Goal: Task Accomplishment & Management: Complete application form

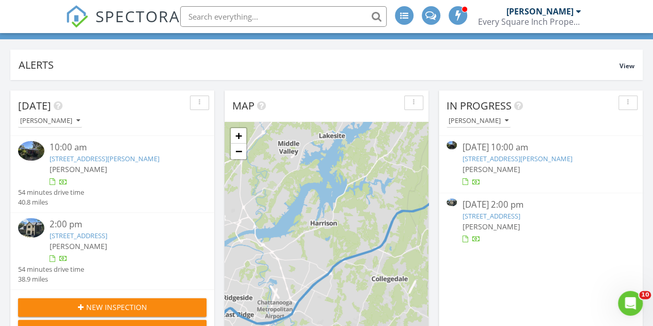
scroll to position [103, 0]
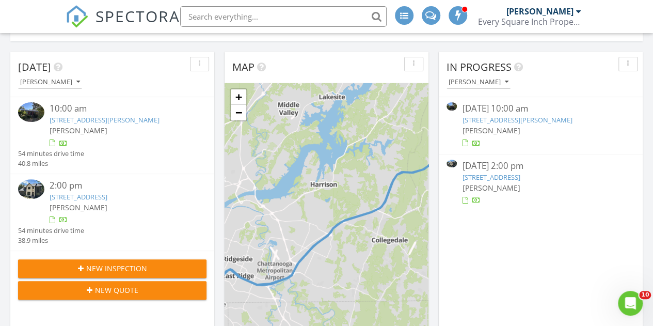
click at [532, 118] on link "2860 SE McDaris Cir, Cleveland, TN 37323" at bounding box center [517, 119] width 110 height 9
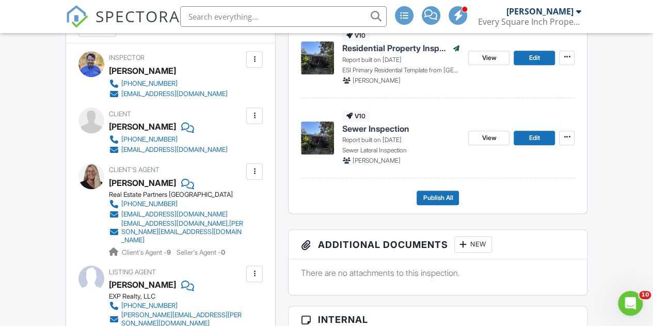
click at [381, 134] on span "Sewer Inspection" at bounding box center [375, 128] width 67 height 11
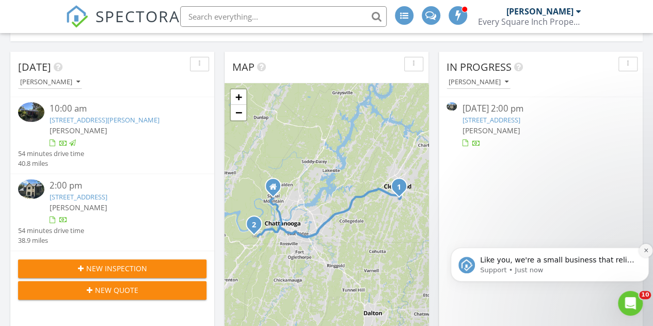
click at [645, 251] on icon "Dismiss notification" at bounding box center [645, 250] width 4 height 4
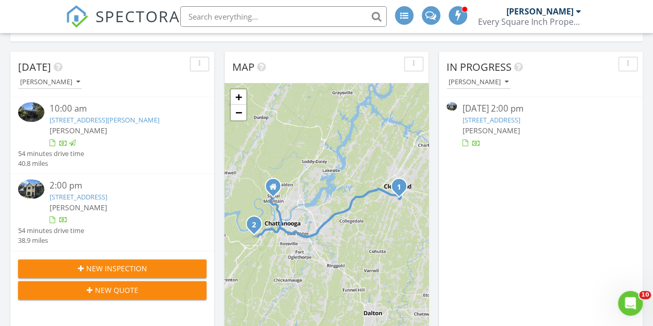
click at [136, 118] on link "2860 SE McDaris Cir, Cleveland, TN 37323" at bounding box center [105, 119] width 110 height 9
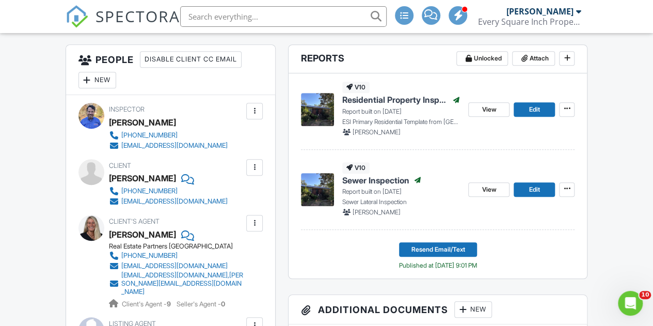
click at [385, 105] on span "Residential Property Inspection" at bounding box center [394, 99] width 105 height 11
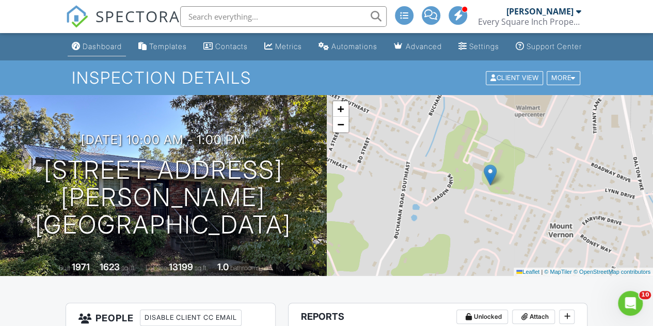
click at [91, 51] on div "Dashboard" at bounding box center [102, 46] width 39 height 9
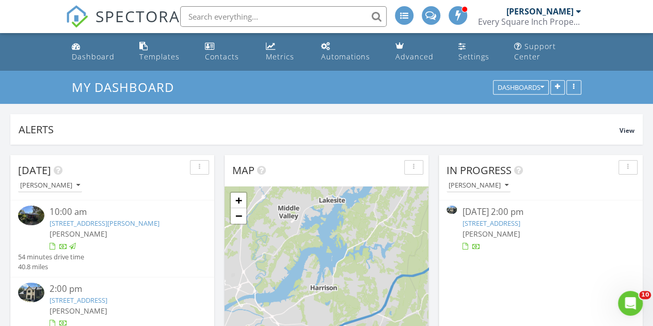
click at [106, 225] on link "[STREET_ADDRESS][PERSON_NAME]" at bounding box center [105, 222] width 110 height 9
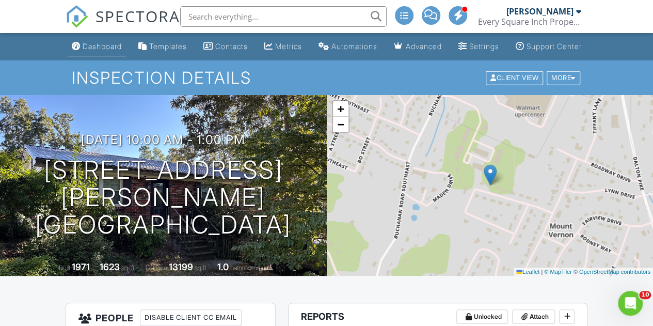
click at [93, 51] on div "Dashboard" at bounding box center [102, 46] width 39 height 9
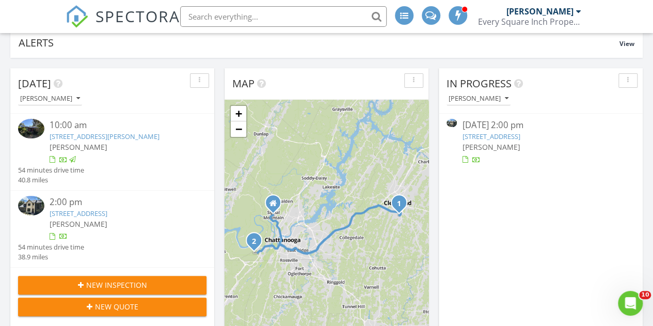
scroll to position [103, 0]
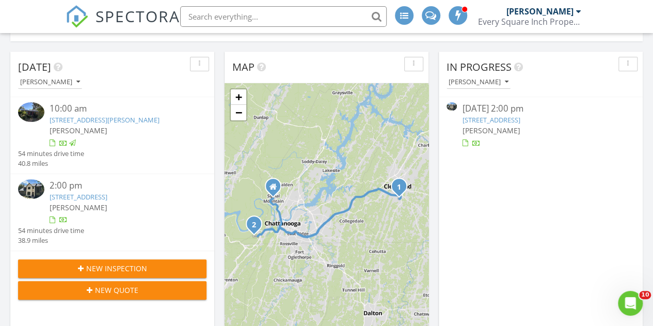
click at [107, 196] on link "4597 Amethyst Rd, Chattanooga, TN 37419" at bounding box center [79, 196] width 58 height 9
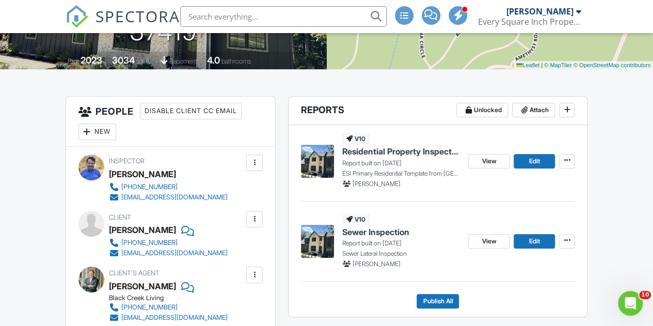
click at [381, 157] on span "Residential Property Inspection" at bounding box center [401, 150] width 118 height 11
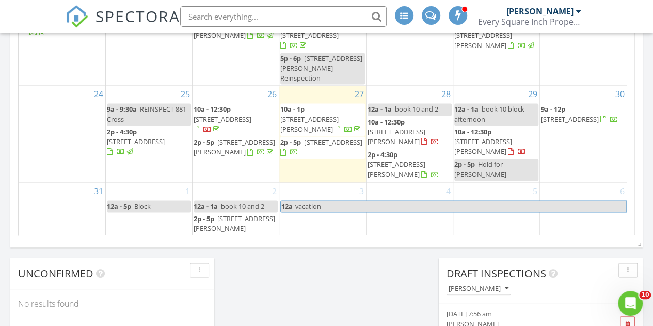
scroll to position [742, 0]
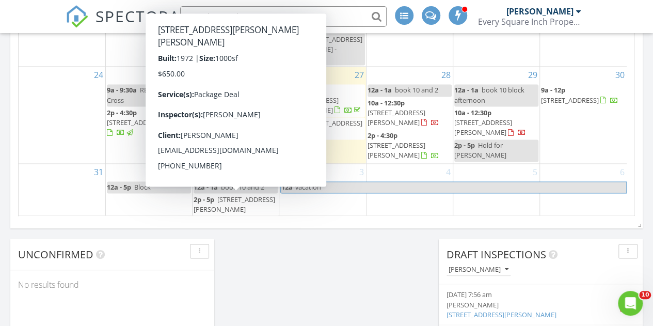
click at [232, 199] on span "7445 Davis Mill Cir, Harrison 37341" at bounding box center [234, 209] width 82 height 29
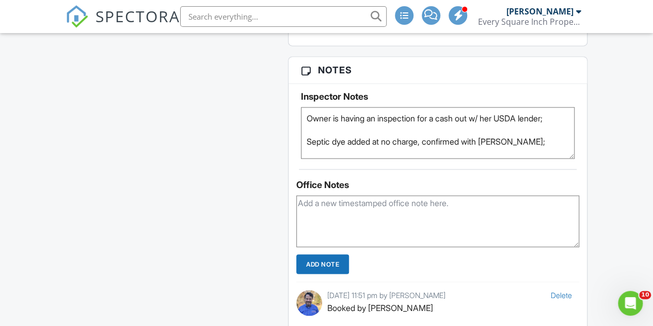
click at [356, 214] on textarea at bounding box center [437, 221] width 283 height 52
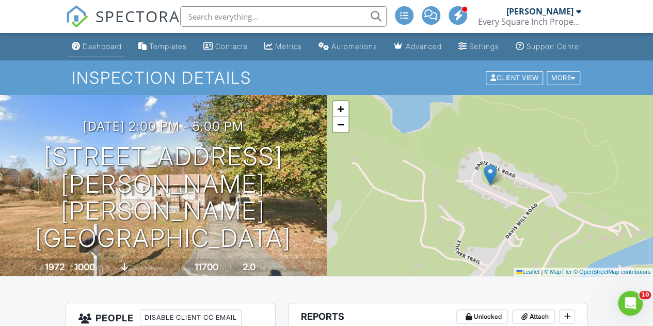
type textarea "Termite Tue 12-2"
click at [92, 51] on div "Dashboard" at bounding box center [102, 46] width 39 height 9
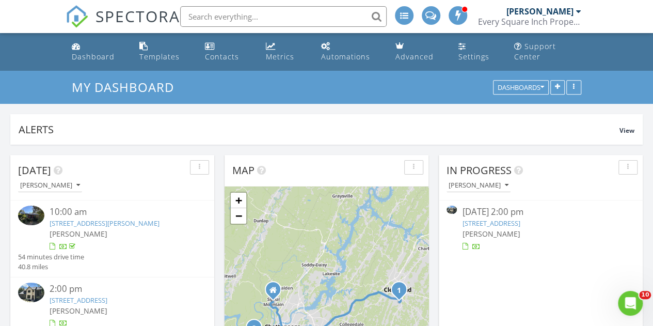
click at [515, 220] on link "4597 Amethyst Rd, Chattanooga, TN 37419" at bounding box center [491, 222] width 58 height 9
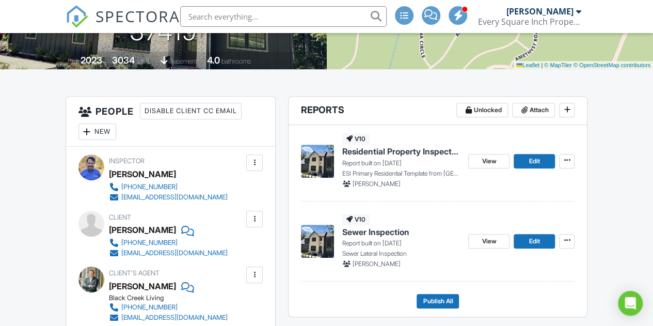
click at [376, 157] on span "Residential Property Inspection" at bounding box center [401, 150] width 118 height 11
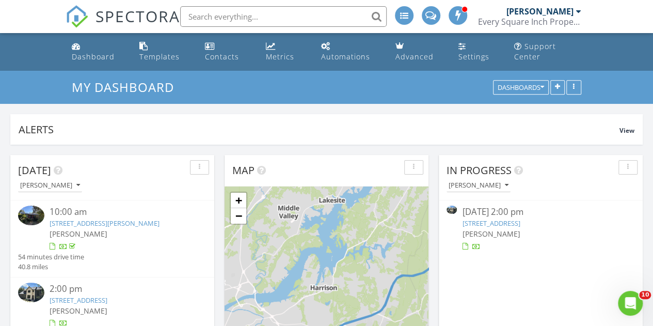
click at [520, 225] on link "4597 Amethyst Rd, Chattanooga, TN 37419" at bounding box center [491, 222] width 58 height 9
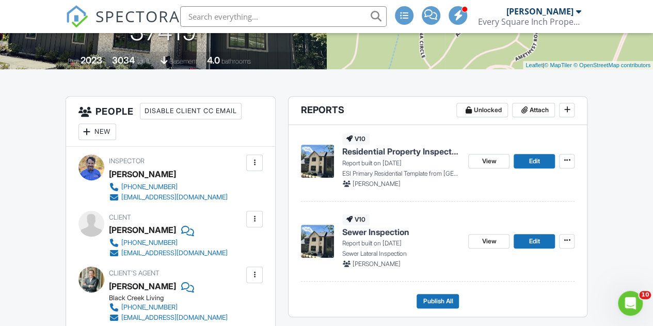
click at [386, 237] on span "Sewer Inspection" at bounding box center [375, 231] width 67 height 11
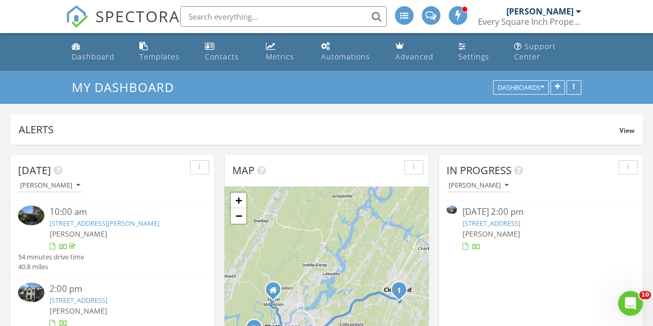
click at [508, 222] on link "4597 Amethyst Rd, Chattanooga, TN 37419" at bounding box center [491, 222] width 58 height 9
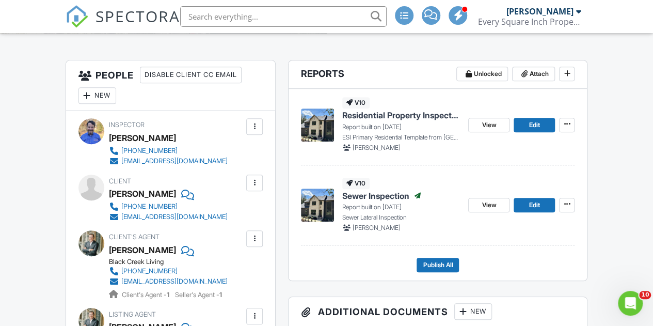
scroll to position [258, 0]
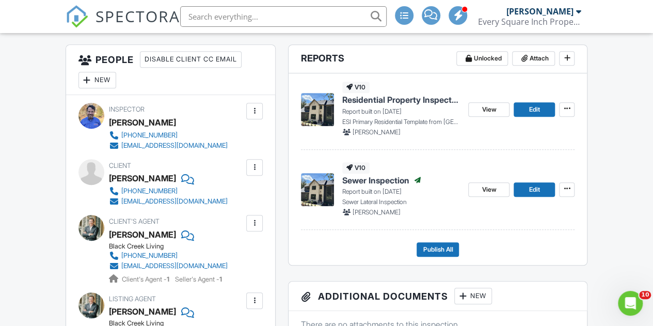
click at [386, 105] on span "Residential Property Inspection" at bounding box center [401, 99] width 118 height 11
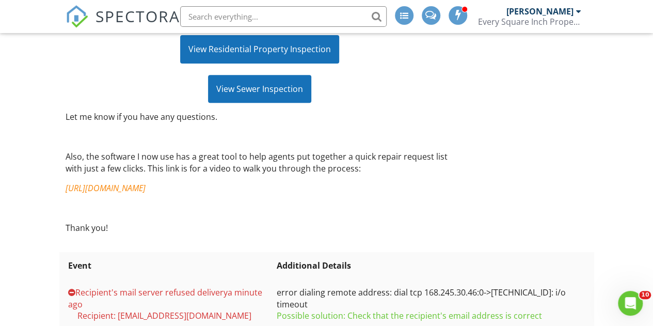
scroll to position [155, 0]
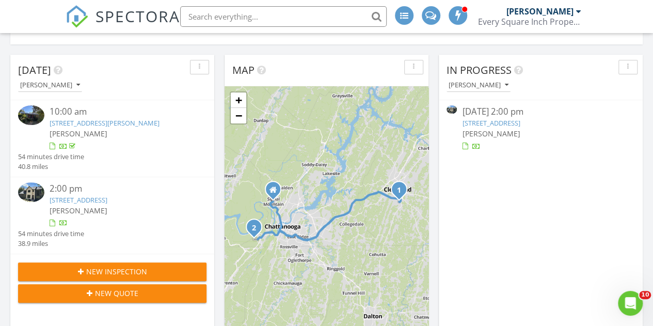
scroll to position [103, 0]
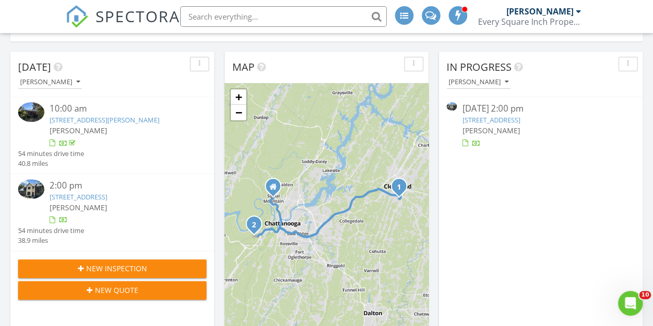
click at [107, 197] on link "4597 Amethyst Rd, Chattanooga, TN 37419" at bounding box center [79, 196] width 58 height 9
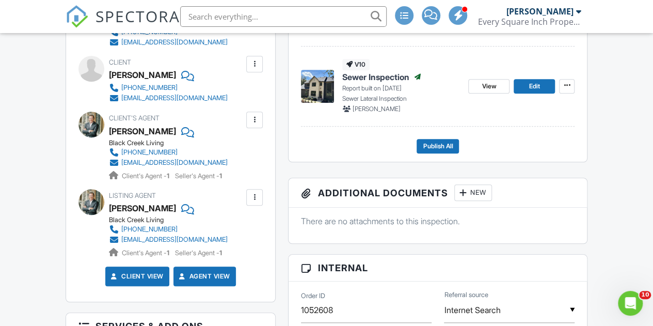
click at [256, 125] on div at bounding box center [254, 120] width 10 height 10
click at [238, 163] on li "Edit" at bounding box center [230, 151] width 53 height 26
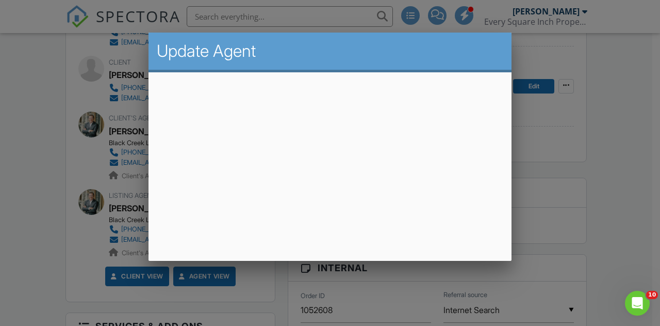
scroll to position [45, 0]
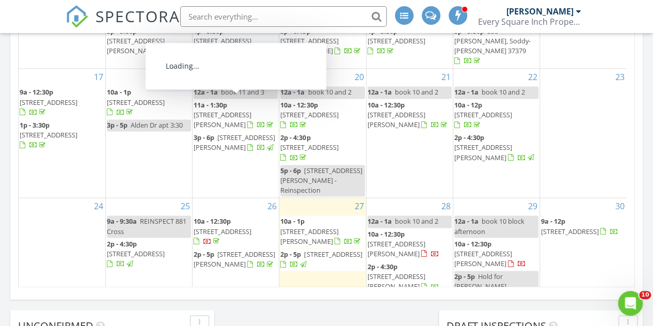
scroll to position [103, 0]
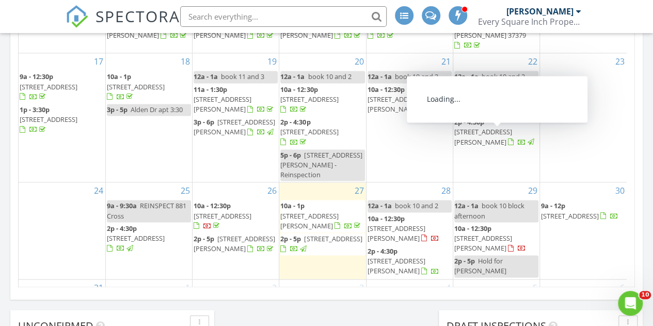
click at [492, 136] on span "2013 Charles St NE, Cleveland 37311" at bounding box center [483, 136] width 58 height 19
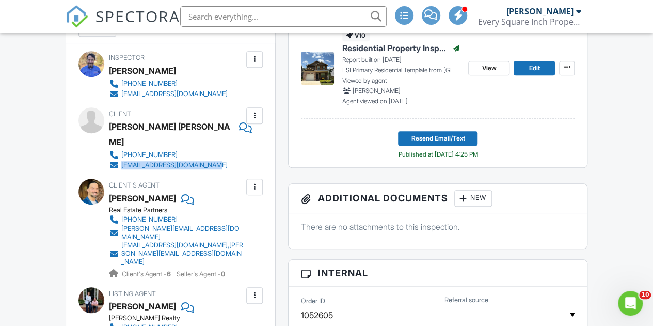
drag, startPoint x: 233, startPoint y: 159, endPoint x: 122, endPoint y: 160, distance: 110.9
click at [122, 160] on div "Client Analia Maite Cuenca 423-771-3291 analiamcuenca711@gmail.com" at bounding box center [201, 138] width 185 height 63
copy div "analiamcuenca711@gmail.com"
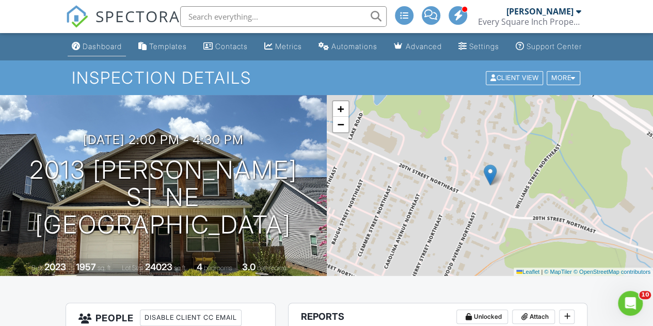
click at [87, 51] on div "Dashboard" at bounding box center [102, 46] width 39 height 9
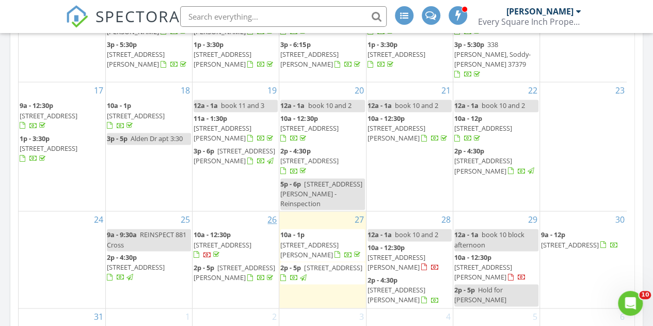
scroll to position [148, 0]
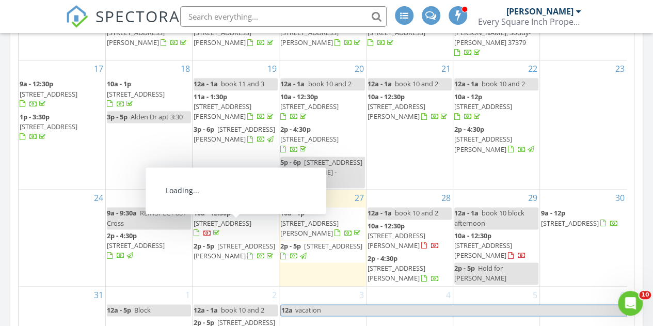
click at [236, 225] on span "[STREET_ADDRESS]" at bounding box center [222, 222] width 58 height 9
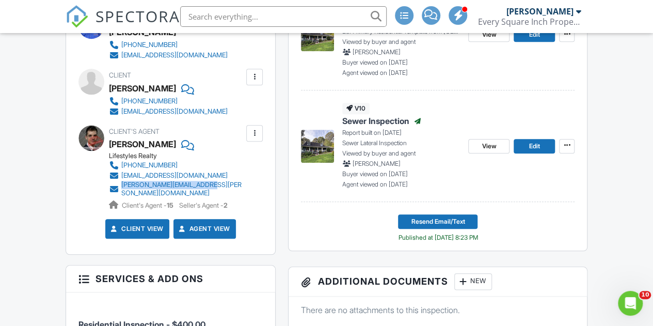
drag, startPoint x: 237, startPoint y: 195, endPoint x: 120, endPoint y: 202, distance: 117.9
click at [120, 197] on div "Lifestyles Realty 213-361-2207 vmtrapani1@gmail.com heather.oconnor@luinc.com C…" at bounding box center [180, 181] width 143 height 58
copy div "[PERSON_NAME][EMAIL_ADDRESS][PERSON_NAME][DOMAIN_NAME]"
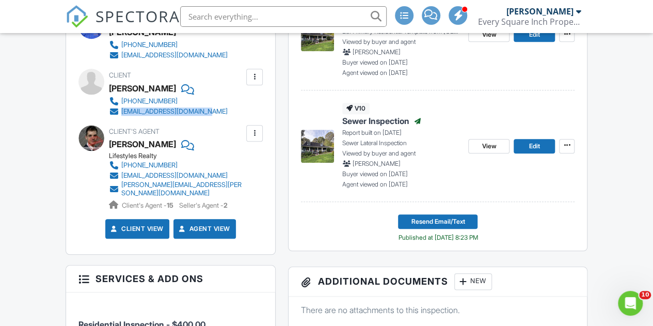
drag, startPoint x: 220, startPoint y: 120, endPoint x: 121, endPoint y: 125, distance: 99.2
click at [121, 125] on div "Inspector Brent Warner (423) 710-0268 info@every-square-inch.com Make Invisible…" at bounding box center [170, 129] width 209 height 249
copy div "shireenlim.rei@gmail.com"
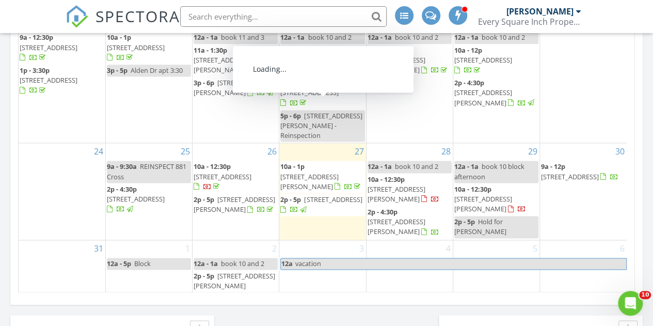
scroll to position [671, 0]
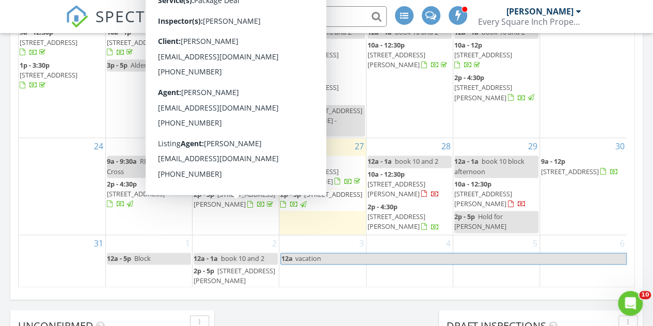
click at [321, 199] on span "4597 Amethyst Rd, Chattanooga 37419" at bounding box center [333, 193] width 58 height 9
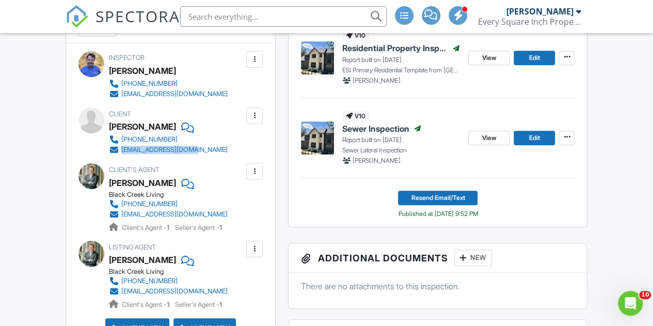
drag, startPoint x: 231, startPoint y: 161, endPoint x: 122, endPoint y: 159, distance: 109.4
click at [122, 155] on div "Client Katie Arnold 423-802-0444 karnold865@gmail.com" at bounding box center [193, 130] width 168 height 47
copy div "karnold865@gmail.com"
drag, startPoint x: 239, startPoint y: 225, endPoint x: 122, endPoint y: 230, distance: 117.7
click at [122, 229] on div "Client's Agent Sam McCahill Black Creek Living 865-567-9691 smccahill@blackcree…" at bounding box center [193, 197] width 168 height 69
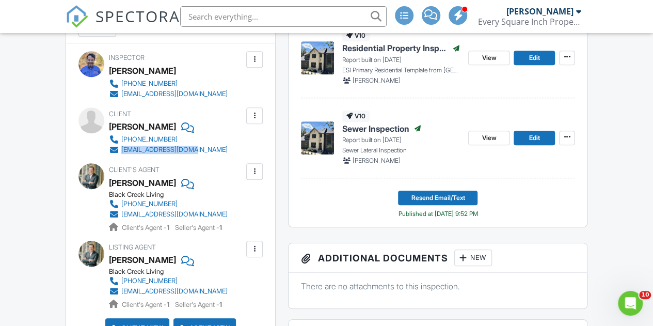
click at [222, 218] on div "smccahill@blackcreekliving.com" at bounding box center [174, 214] width 106 height 8
click at [250, 302] on div "Listing Agent Sam McCahill Black Creek Living 865-567-9691 smccahill@blackcreek…" at bounding box center [193, 274] width 168 height 69
drag, startPoint x: 250, startPoint y: 302, endPoint x: 122, endPoint y: 299, distance: 128.0
click at [122, 299] on div "Listing Agent Sam McCahill Black Creek Living 865-567-9691 smccahill@blackcreek…" at bounding box center [193, 274] width 168 height 69
copy div "smccahill@blackcreekliving.com"
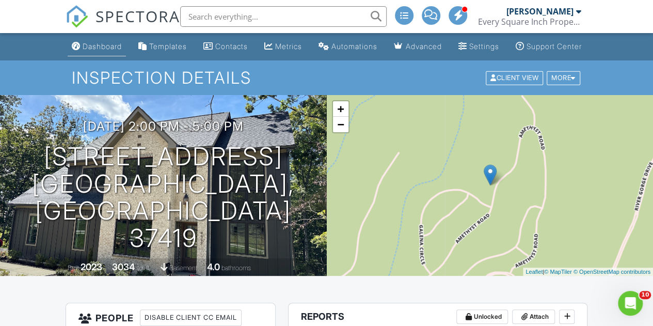
click at [95, 51] on div "Dashboard" at bounding box center [102, 46] width 39 height 9
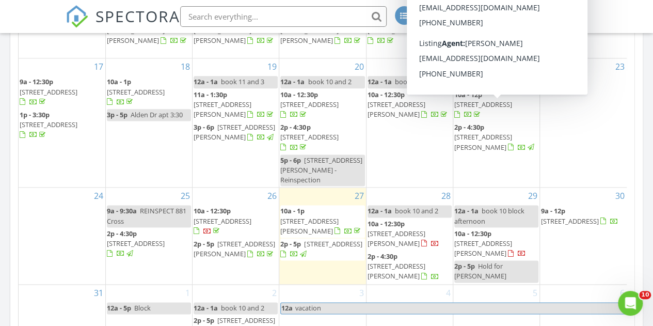
scroll to position [671, 0]
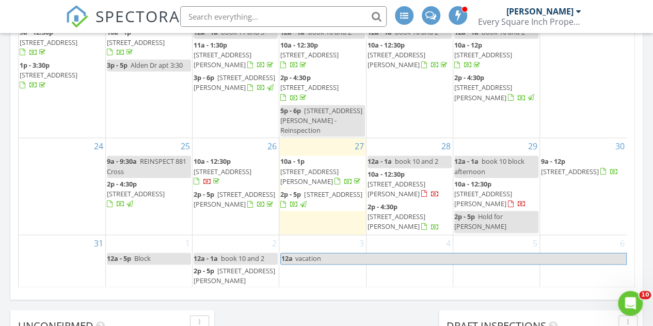
click at [565, 174] on span "9a - 12p [STREET_ADDRESS]" at bounding box center [583, 166] width 85 height 20
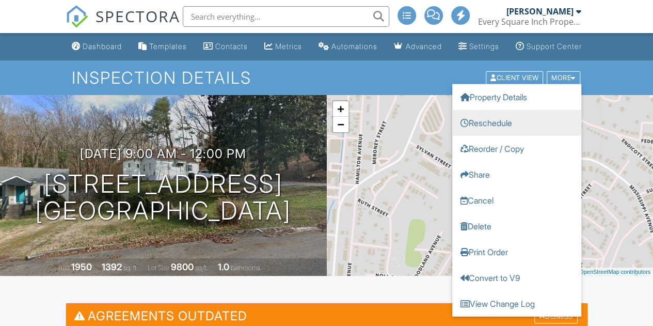
click at [499, 132] on link "Reschedule" at bounding box center [516, 122] width 129 height 26
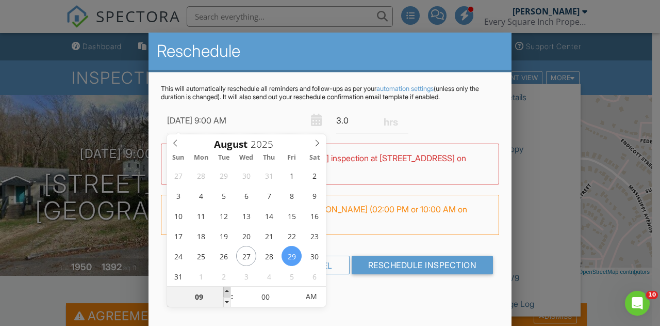
type input "08/29/2025 10:00 AM"
type input "10"
click at [226, 290] on span at bounding box center [226, 291] width 7 height 10
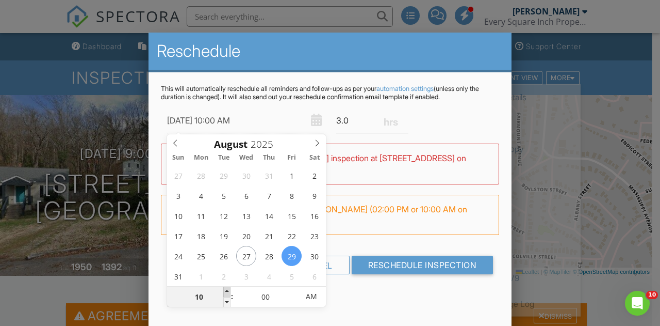
type input "08/29/2025 11:00 AM"
type input "11"
click at [227, 289] on span at bounding box center [226, 291] width 7 height 10
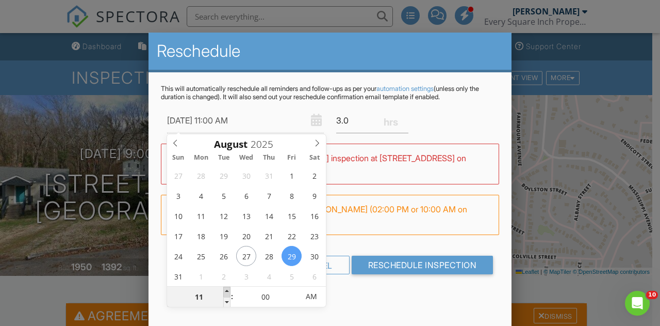
type input "08/29/2025 12:00 PM"
type input "12"
click at [227, 289] on span at bounding box center [226, 291] width 7 height 10
type input "08/29/2025 1:00 PM"
type input "01"
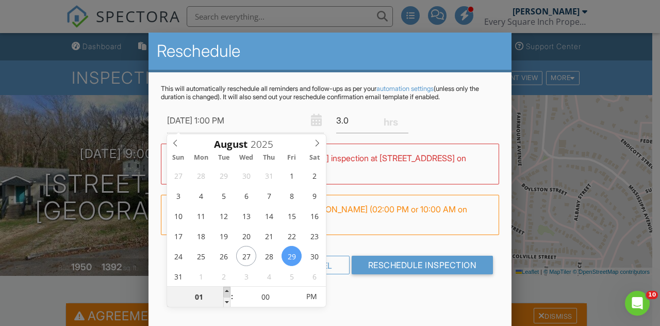
click at [227, 289] on span at bounding box center [226, 291] width 7 height 10
type input "08/29/2025 2:00 PM"
type input "02"
click at [227, 289] on span at bounding box center [226, 291] width 7 height 10
type input "08/29/2025 3:00 PM"
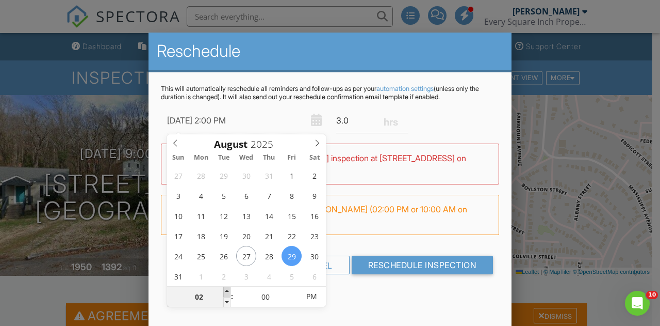
type input "03"
click at [227, 289] on span at bounding box center [226, 291] width 7 height 10
click at [351, 291] on div "This will automatically reschedule all reminders and follow-ups as per your aut…" at bounding box center [330, 188] width 363 height 232
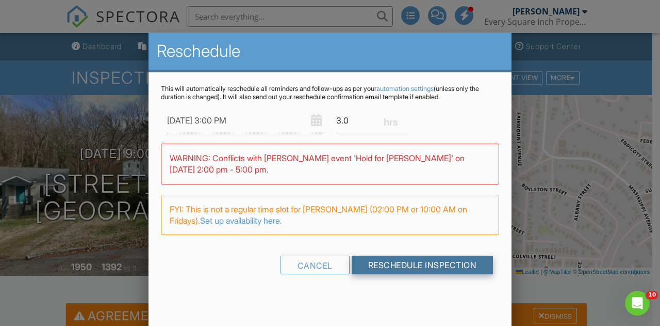
click at [389, 261] on input "Reschedule Inspection" at bounding box center [423, 264] width 142 height 19
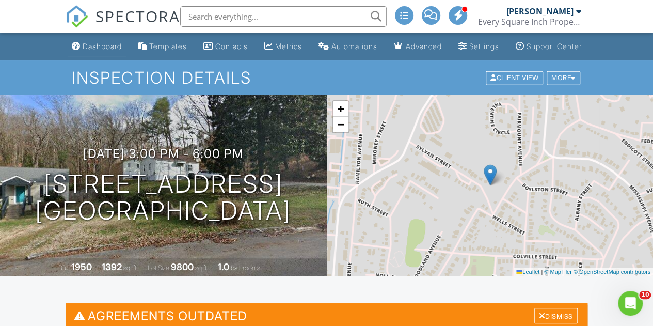
click at [94, 51] on div "Dashboard" at bounding box center [102, 46] width 39 height 9
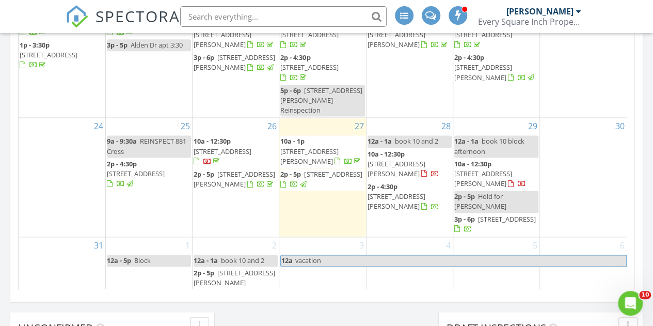
scroll to position [671, 0]
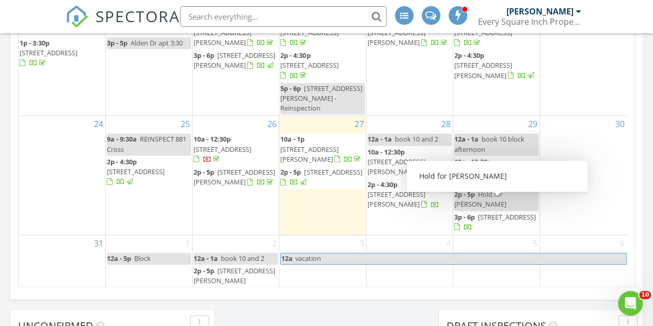
click at [487, 204] on span "Hold for [PERSON_NAME]" at bounding box center [480, 198] width 52 height 19
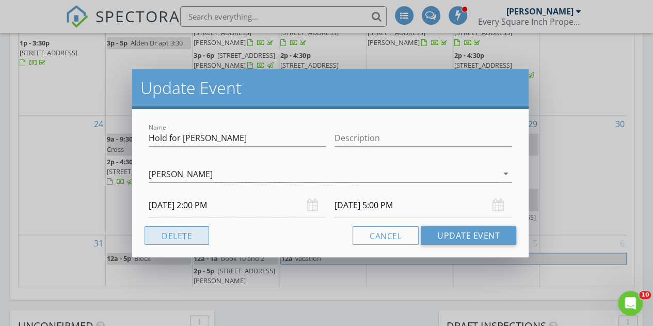
click at [177, 238] on button "Delete" at bounding box center [176, 235] width 64 height 19
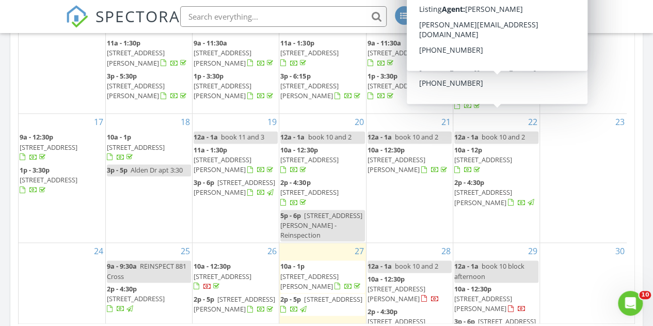
scroll to position [103, 0]
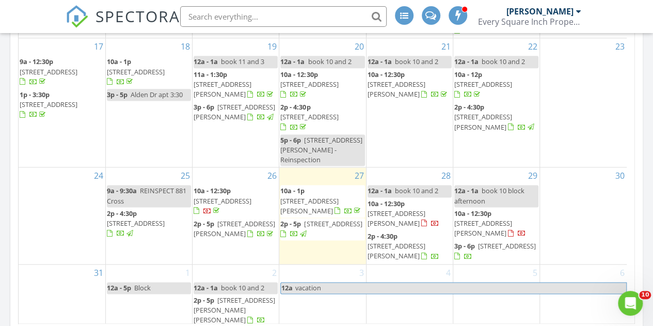
scroll to position [157, 0]
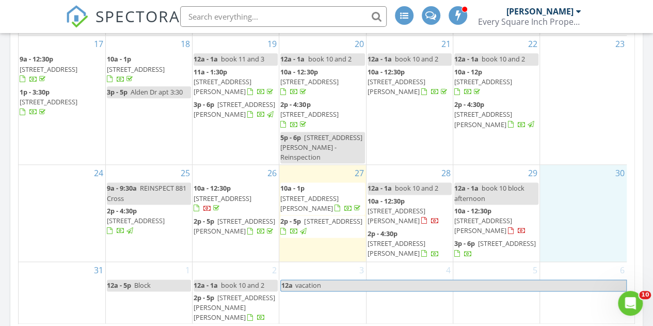
click at [581, 199] on div "30" at bounding box center [583, 213] width 87 height 96
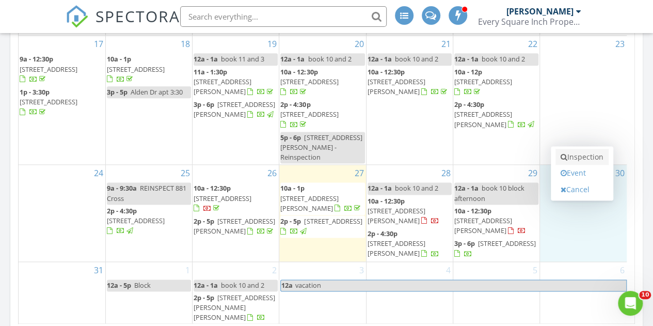
click at [584, 156] on link "Inspection" at bounding box center [581, 157] width 53 height 17
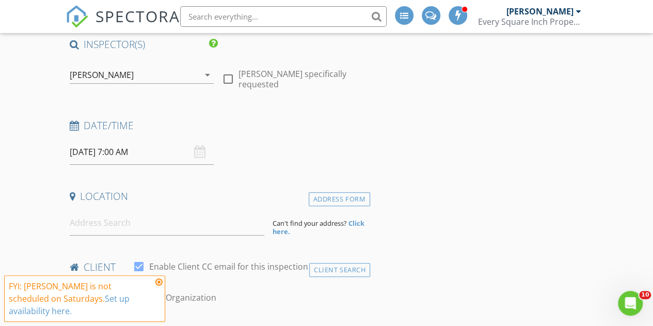
scroll to position [103, 0]
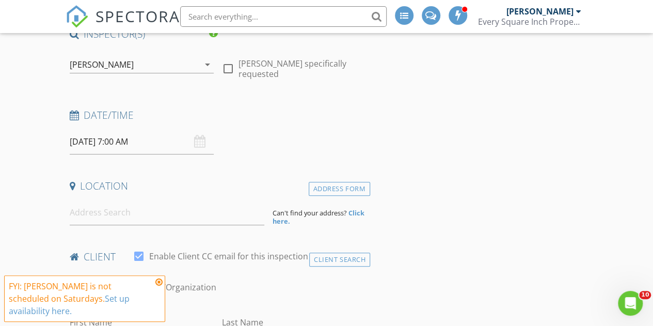
click at [137, 136] on input "[DATE] 7:00 AM" at bounding box center [142, 141] width 144 height 25
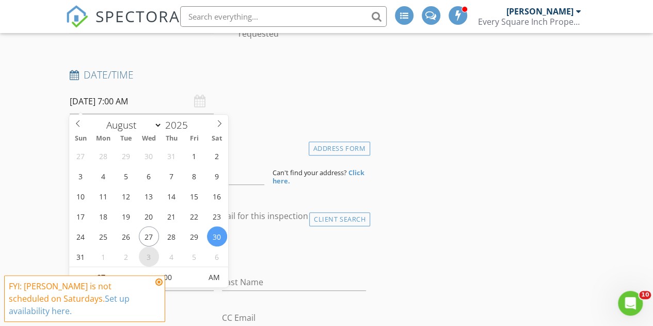
scroll to position [206, 0]
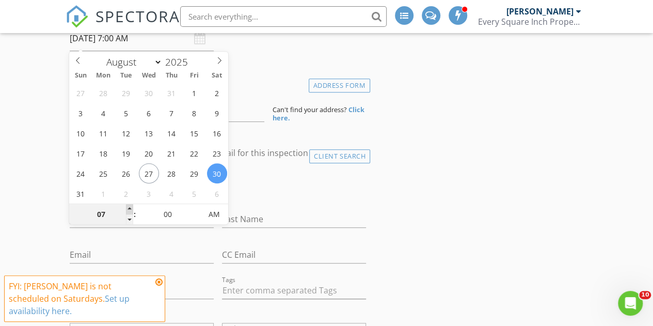
type input "08"
type input "[DATE] 8:00 AM"
click at [129, 206] on span at bounding box center [129, 209] width 7 height 10
type input "09"
type input "[DATE] 9:00 AM"
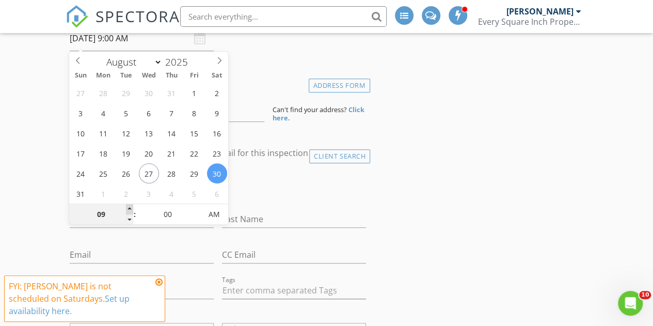
click at [129, 206] on span at bounding box center [129, 209] width 7 height 10
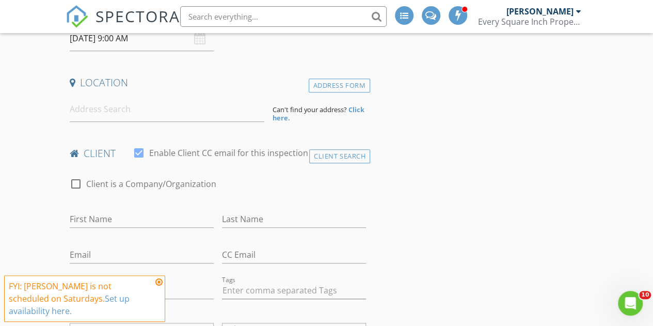
click at [157, 286] on icon at bounding box center [158, 282] width 7 height 8
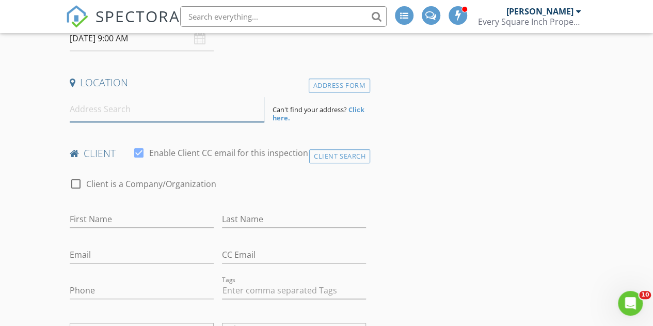
click at [102, 106] on input at bounding box center [167, 108] width 195 height 25
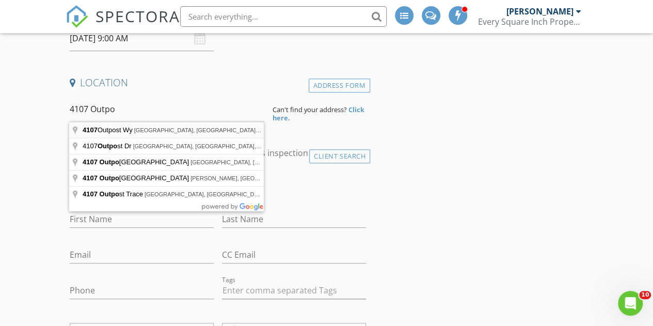
type input "[STREET_ADDRESS]"
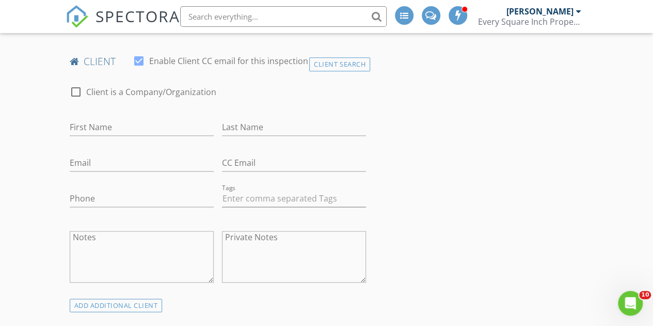
scroll to position [516, 0]
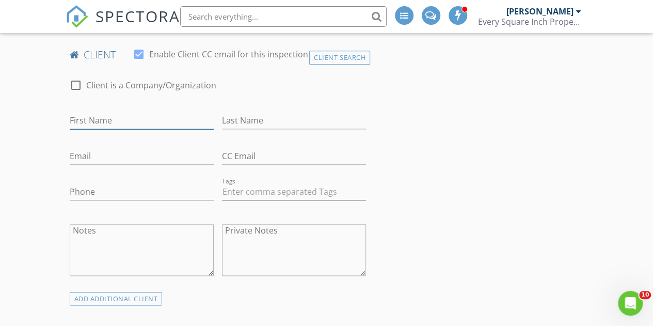
click at [153, 117] on input "First Name" at bounding box center [142, 120] width 144 height 17
type input "[PERSON_NAME]"
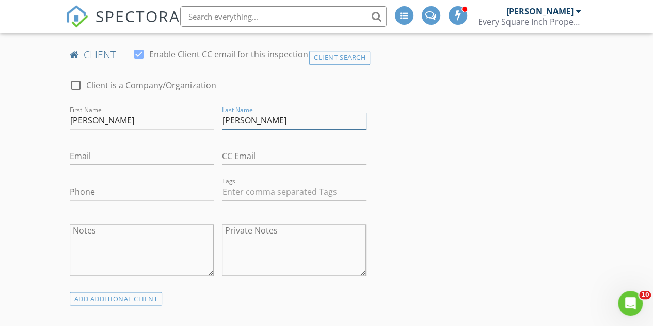
type input "[PERSON_NAME]"
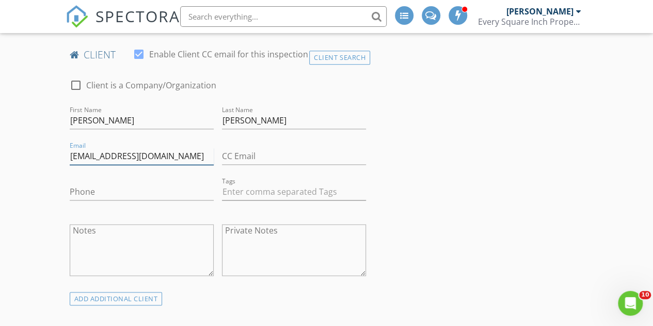
type input "bwaguespack87@gmail.com"
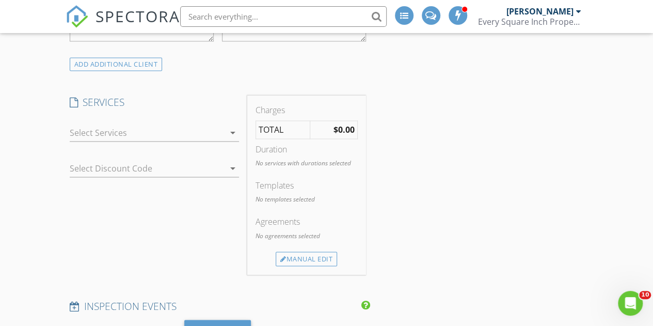
scroll to position [774, 0]
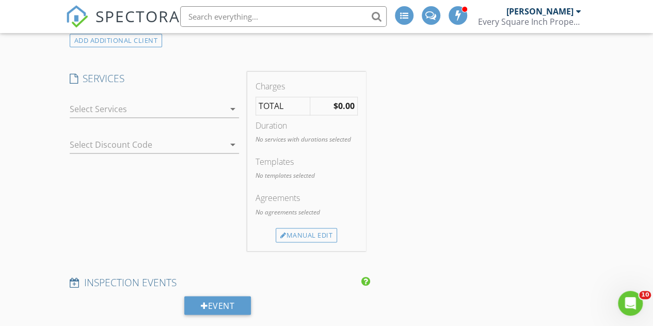
type input "[PHONE_NUMBER]"
click at [84, 109] on div at bounding box center [147, 109] width 155 height 17
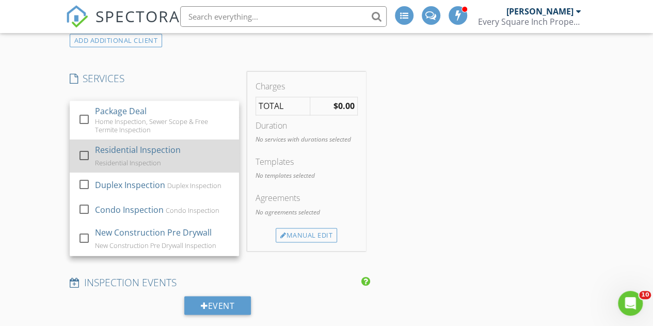
click at [82, 152] on div at bounding box center [84, 156] width 18 height 18
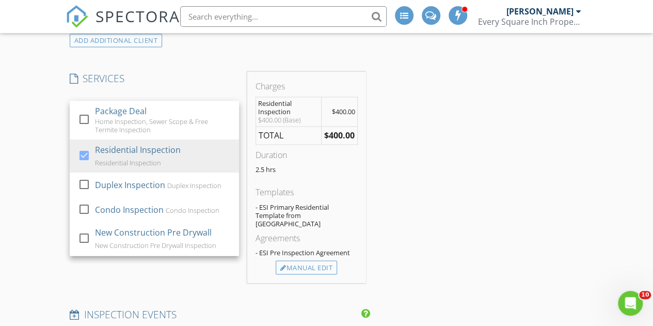
click at [54, 135] on div "New Inspection INSPECTOR(S) check_box Brent Warner PRIMARY Brent Warner arrow_d…" at bounding box center [326, 289] width 653 height 1985
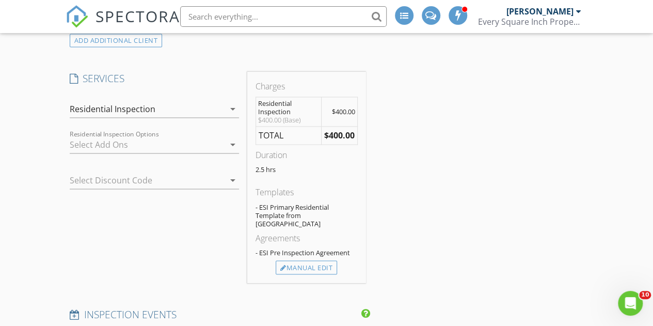
click at [100, 141] on div at bounding box center [147, 144] width 155 height 17
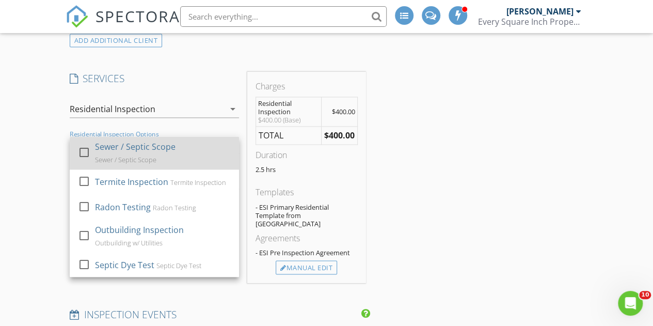
click at [85, 151] on div at bounding box center [84, 152] width 18 height 18
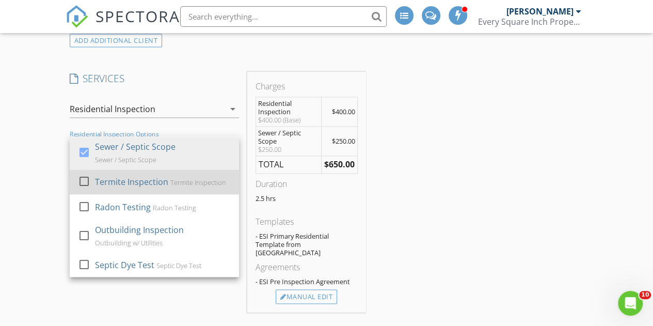
click at [87, 178] on div at bounding box center [84, 181] width 18 height 18
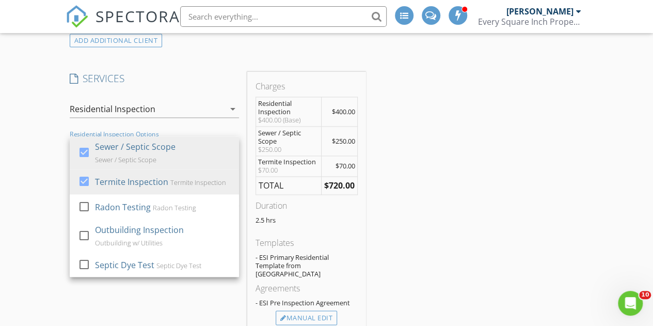
click at [52, 147] on div "New Inspection INSPECTOR(S) check_box Brent Warner PRIMARY Brent Warner arrow_d…" at bounding box center [326, 314] width 653 height 2035
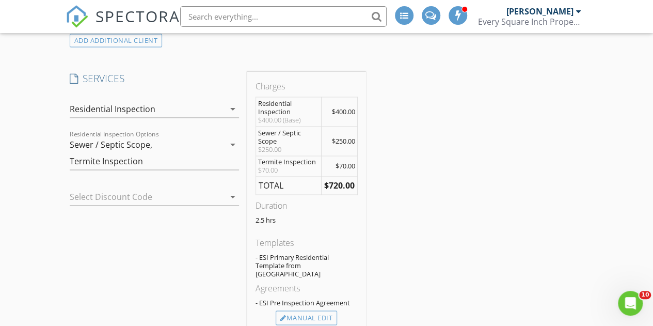
click at [232, 145] on icon "arrow_drop_down" at bounding box center [232, 144] width 12 height 12
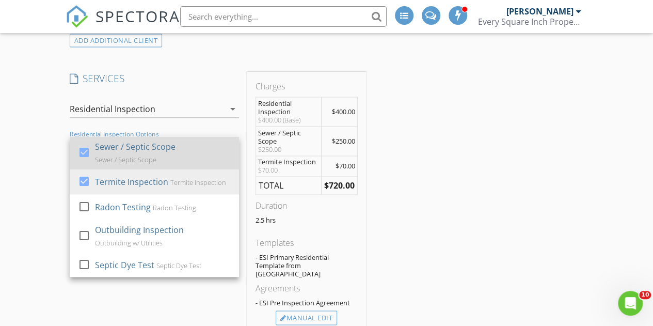
click at [82, 148] on div at bounding box center [84, 152] width 18 height 18
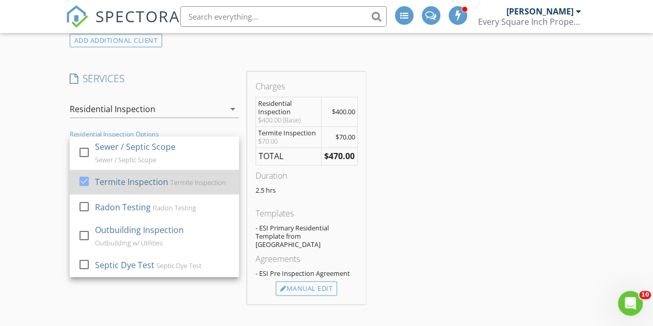
click at [86, 177] on div at bounding box center [84, 181] width 18 height 18
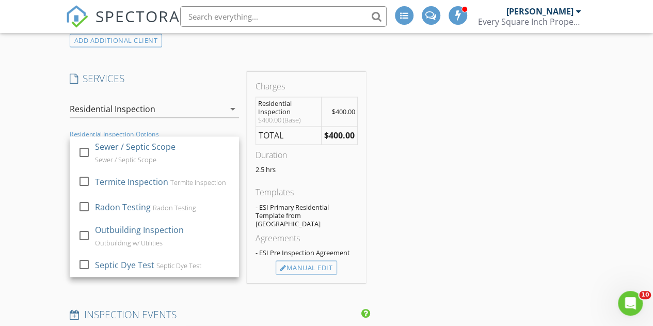
click at [61, 166] on div "New Inspection INSPECTOR(S) check_box Brent Warner PRIMARY Brent Warner arrow_d…" at bounding box center [326, 289] width 653 height 1985
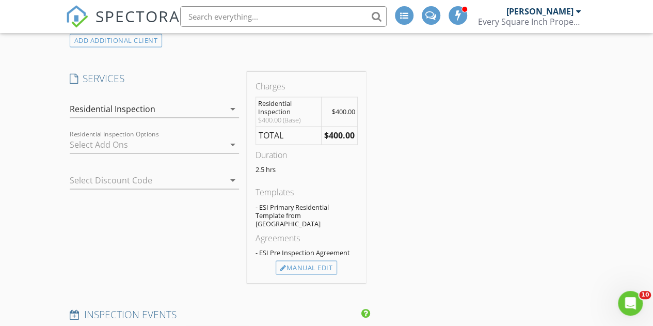
click at [219, 108] on div "Residential Inspection" at bounding box center [147, 109] width 155 height 17
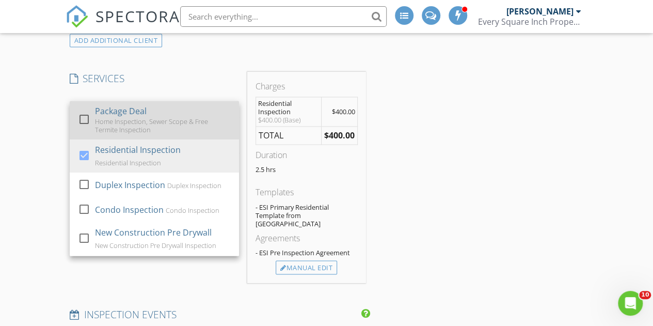
click at [85, 117] on div at bounding box center [84, 119] width 18 height 18
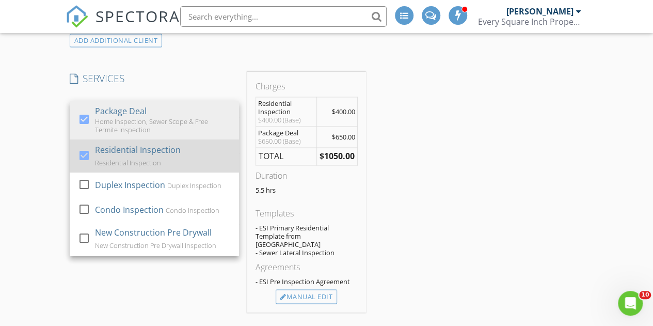
click at [86, 153] on div at bounding box center [84, 156] width 18 height 18
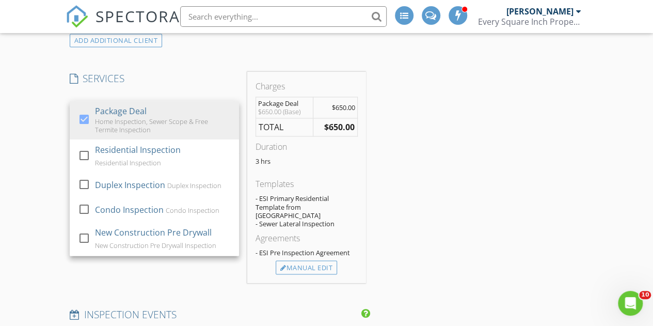
click at [38, 147] on div "New Inspection INSPECTOR(S) check_box Brent Warner PRIMARY Brent Warner arrow_d…" at bounding box center [326, 289] width 653 height 1985
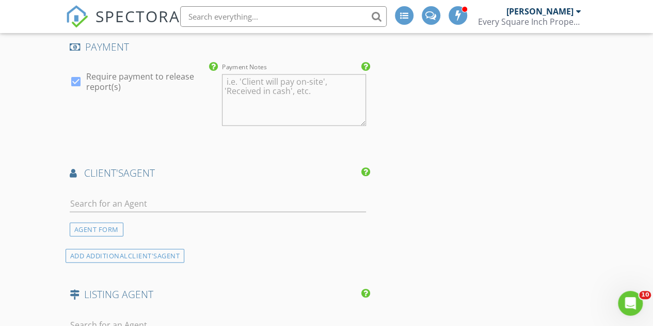
scroll to position [1187, 0]
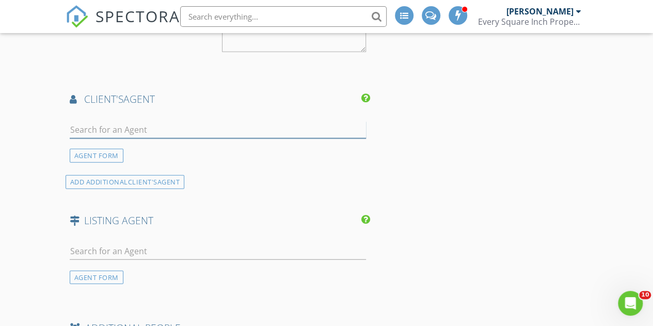
click at [104, 121] on input "text" at bounding box center [218, 129] width 296 height 17
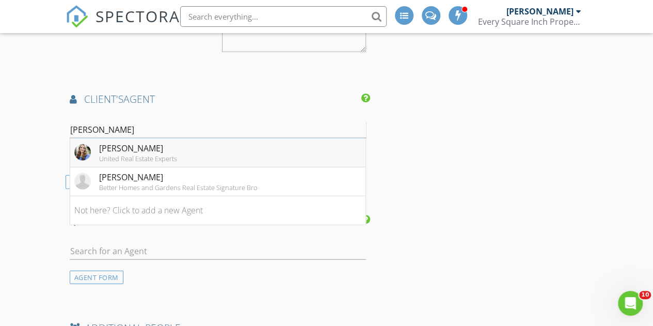
type input "gina"
click at [252, 146] on li "Gina Shumway United Real Estate Experts" at bounding box center [217, 152] width 295 height 29
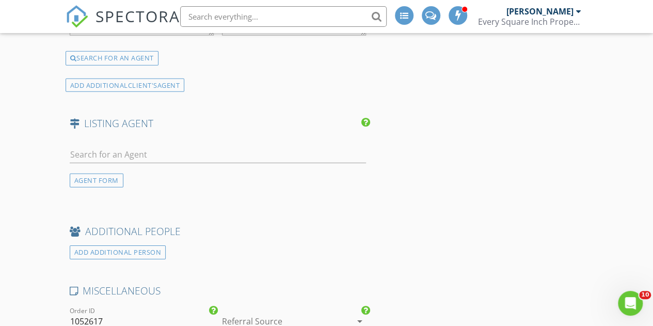
scroll to position [1496, 0]
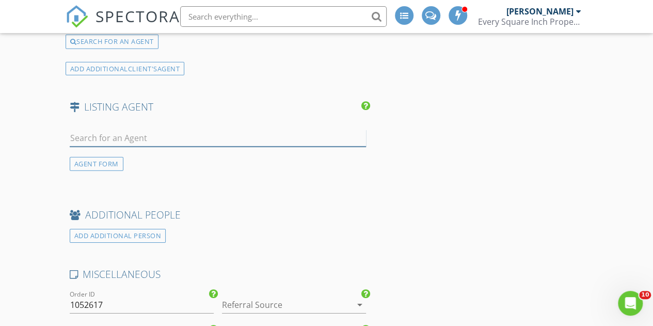
click at [119, 130] on input "text" at bounding box center [218, 138] width 296 height 17
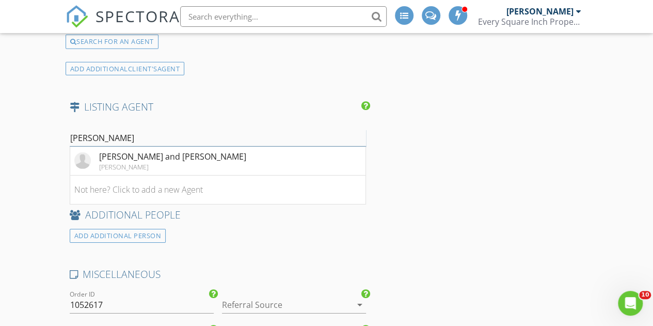
type input "gary cr"
drag, startPoint x: 116, startPoint y: 121, endPoint x: 32, endPoint y: 135, distance: 84.7
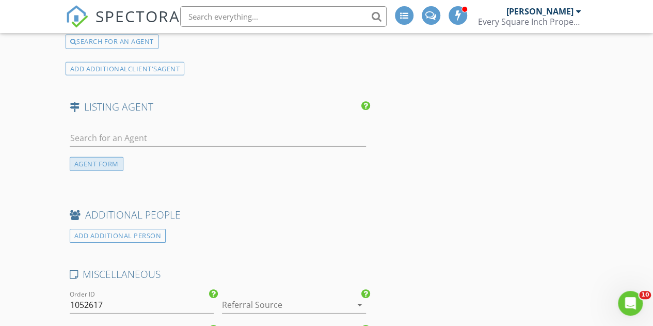
click at [103, 157] on div "AGENT FORM" at bounding box center [97, 164] width 54 height 14
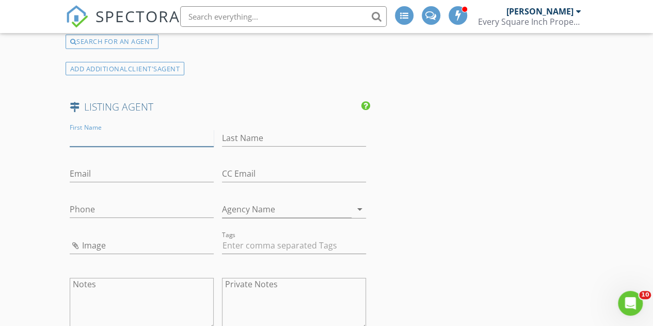
click at [131, 130] on input "First Name" at bounding box center [142, 138] width 144 height 17
type input "Gary"
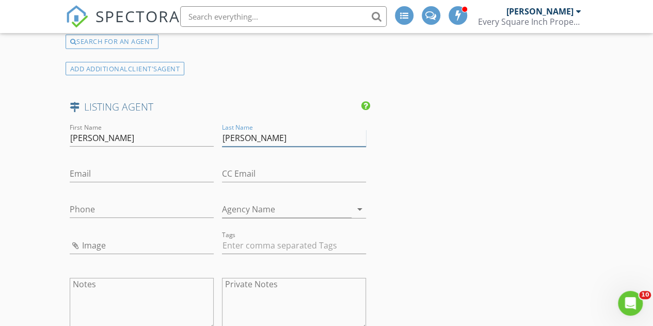
type input "Crowe"
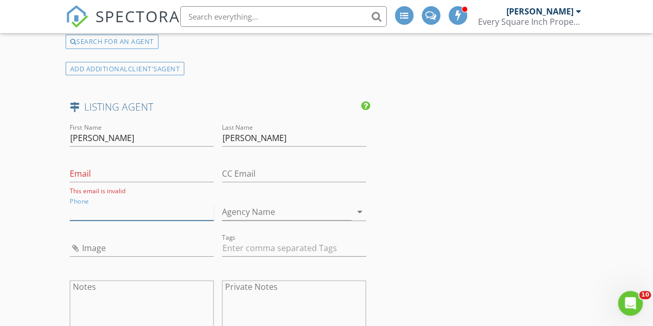
paste input "423-802-1457"
type input "423-802-1457"
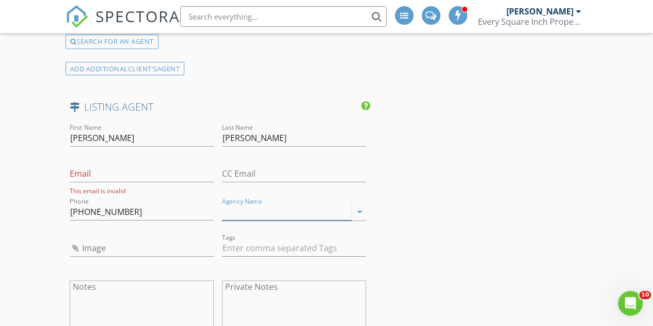
click at [270, 203] on input "Agency Name" at bounding box center [287, 211] width 130 height 17
drag, startPoint x: 237, startPoint y: 201, endPoint x: 208, endPoint y: 204, distance: 29.1
click at [210, 204] on div "First Name Gary Last Name Crowe Email This email is invalid CC Email Phone 423-…" at bounding box center [218, 234] width 304 height 226
click at [223, 203] on input "The Uptown Firm" at bounding box center [287, 211] width 130 height 17
click at [234, 203] on input "The Uptown Firm" at bounding box center [287, 211] width 130 height 17
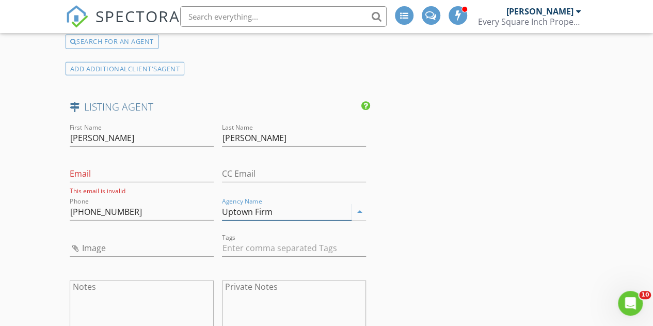
click at [296, 203] on input "Uptown Firm" at bounding box center [287, 211] width 130 height 17
type input "Uptown Firm"
click at [154, 165] on input "Email" at bounding box center [142, 173] width 144 height 17
click at [161, 165] on input "Email" at bounding box center [142, 173] width 144 height 17
paste input "Gary@UptownFirm.com"
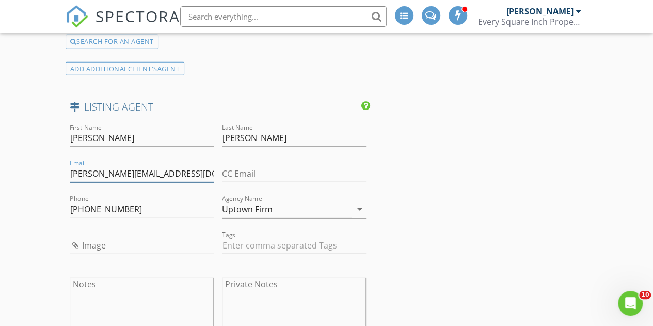
type input "Gary@UptownFirm.com"
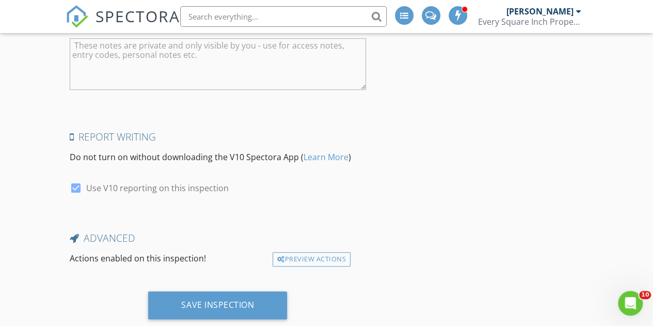
scroll to position [2114, 0]
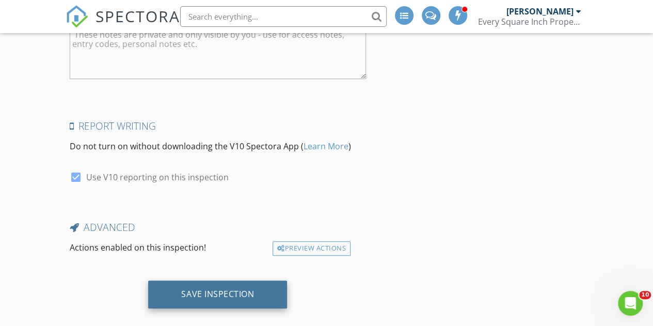
click at [216, 288] on div "Save Inspection" at bounding box center [217, 293] width 73 height 10
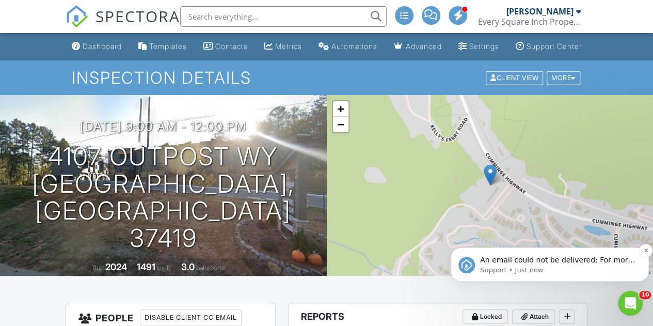
click at [537, 262] on p "An email could not be delivered: For more information, view Why emails don't ge…" at bounding box center [558, 260] width 156 height 10
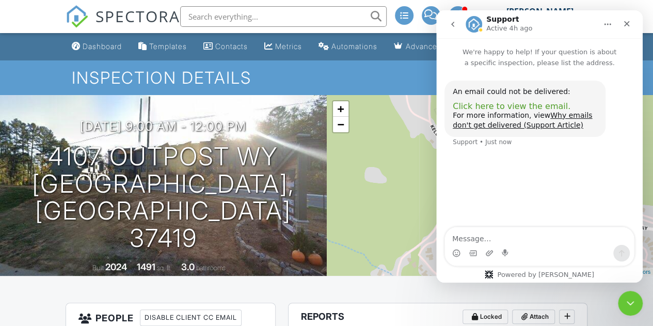
click at [539, 105] on span "Click here to view the email." at bounding box center [511, 106] width 118 height 10
click at [626, 298] on icon "Close Intercom Messenger" at bounding box center [628, 301] width 12 height 12
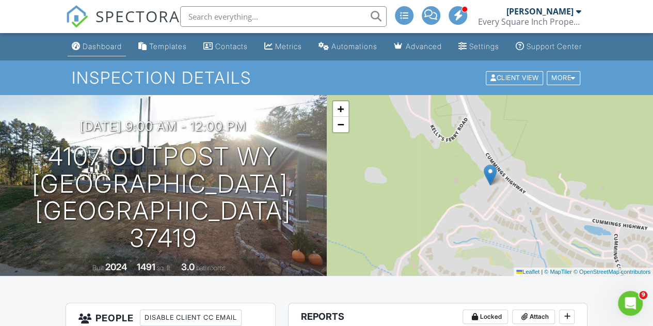
click at [92, 51] on div "Dashboard" at bounding box center [102, 46] width 39 height 9
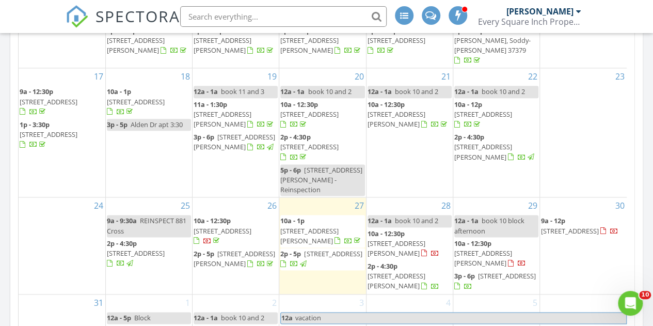
scroll to position [619, 0]
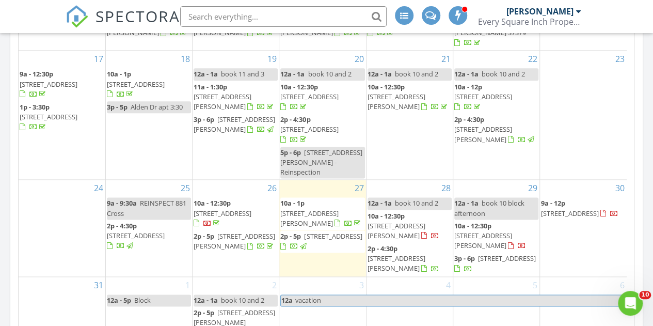
click at [577, 214] on span "[STREET_ADDRESS]" at bounding box center [570, 212] width 58 height 9
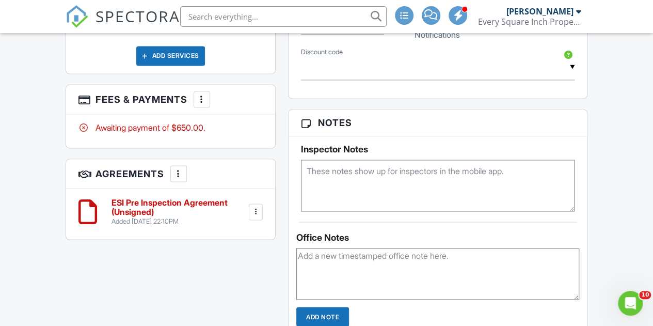
scroll to position [722, 0]
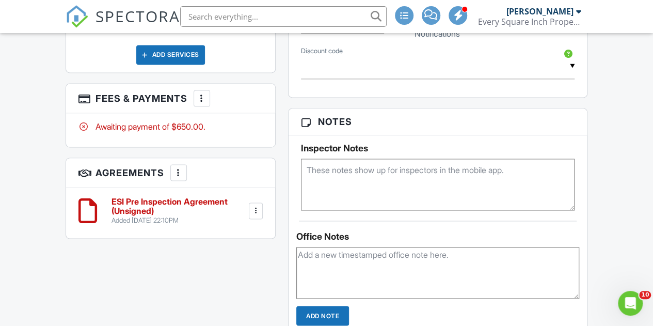
click at [397, 174] on textarea at bounding box center [437, 184] width 273 height 52
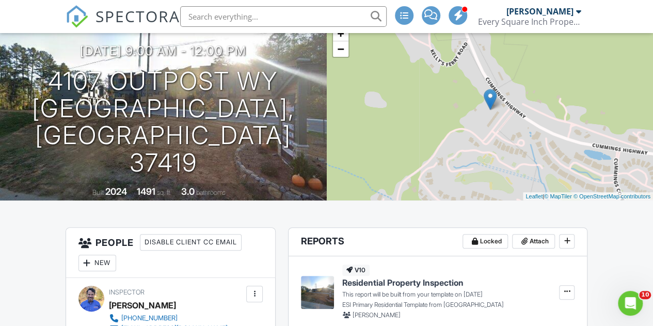
scroll to position [0, 0]
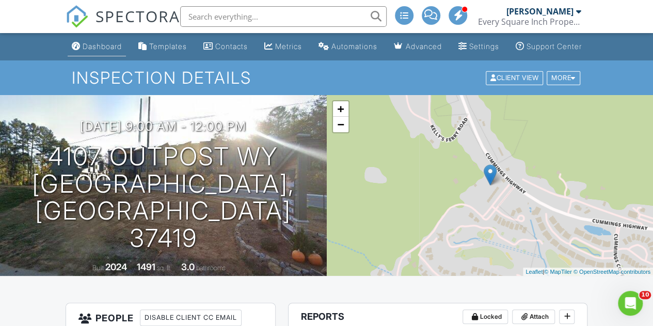
type textarea "termite Tue 9-11"
click at [92, 51] on div "Dashboard" at bounding box center [102, 46] width 39 height 9
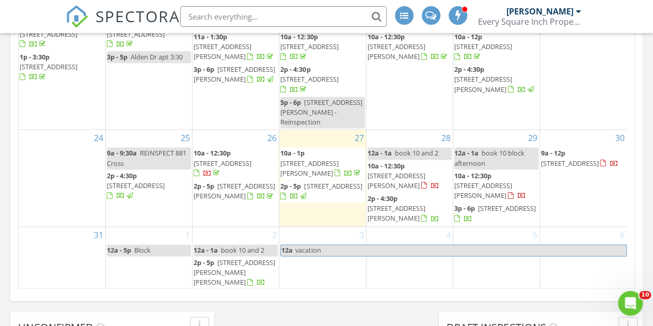
scroll to position [671, 0]
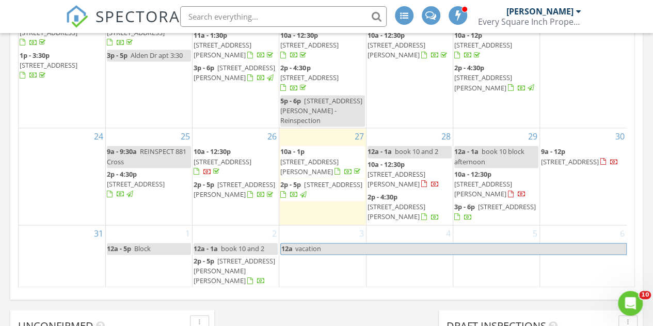
click at [490, 211] on span "337 Sylvan St, Chattanooga 37405" at bounding box center [507, 206] width 58 height 9
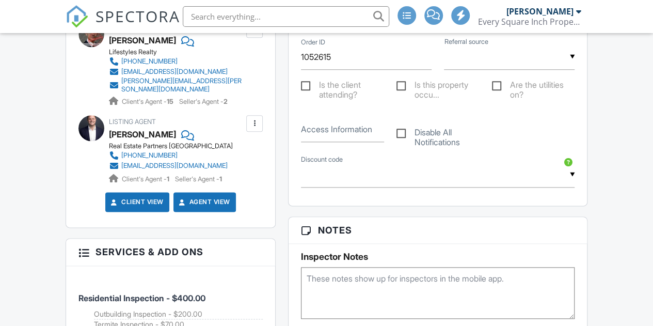
click at [409, 267] on textarea at bounding box center [437, 293] width 273 height 52
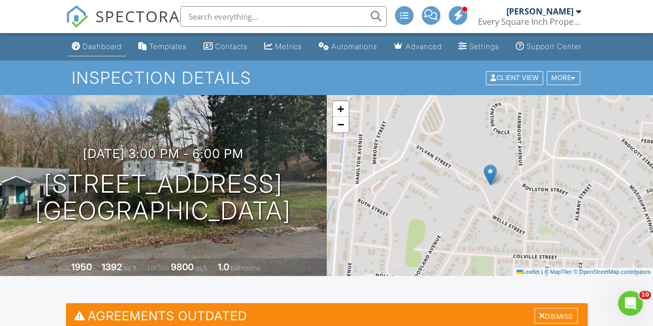
type textarea "Termite Thur 9-11"
click at [98, 51] on div "Dashboard" at bounding box center [102, 46] width 39 height 9
